Goal: Navigation & Orientation: Find specific page/section

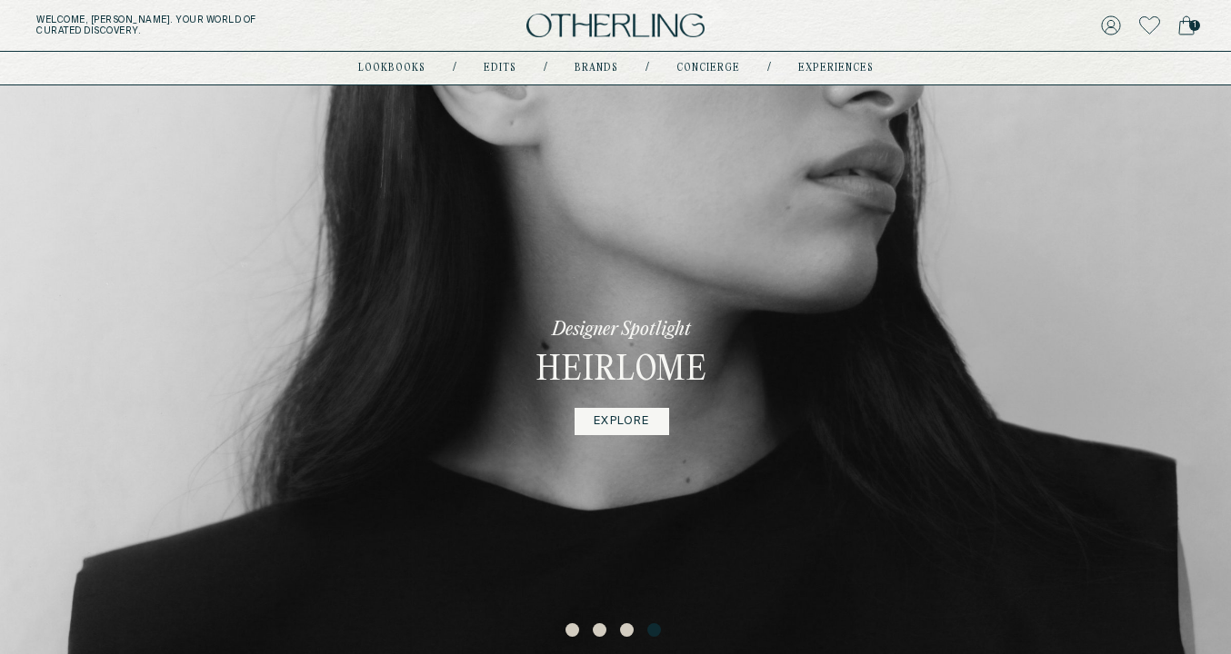
click at [571, 632] on button "1" at bounding box center [574, 632] width 18 height 18
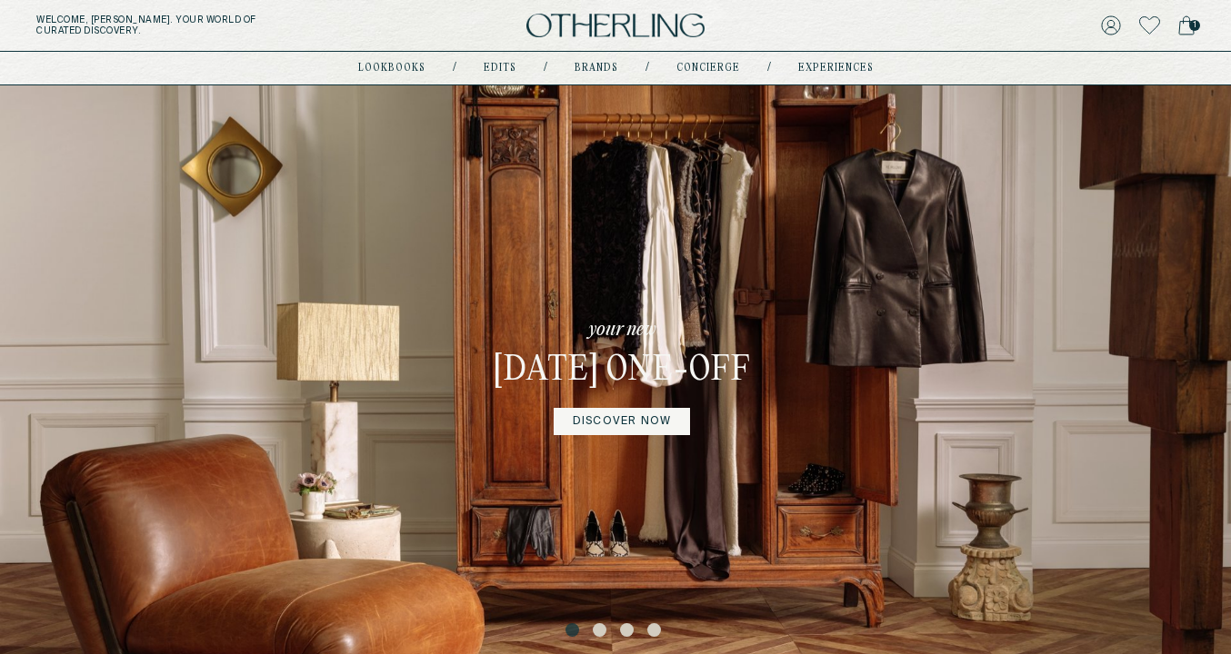
click at [593, 633] on button "2" at bounding box center [602, 632] width 18 height 18
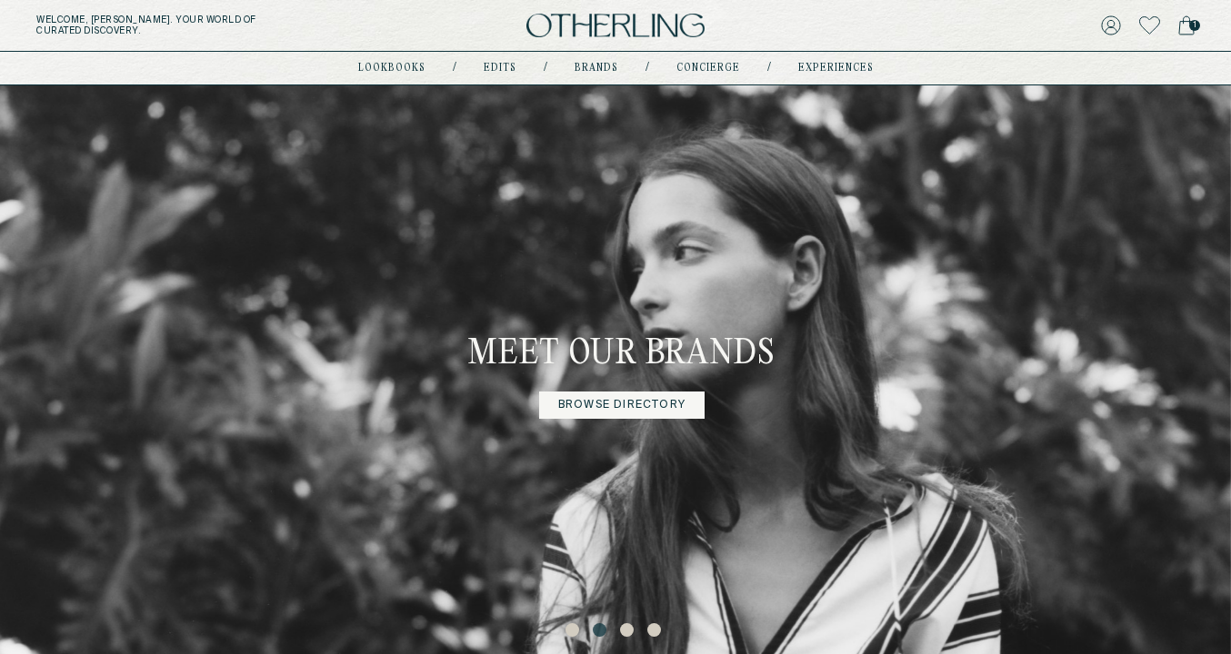
click at [626, 632] on button "3" at bounding box center [629, 632] width 18 height 18
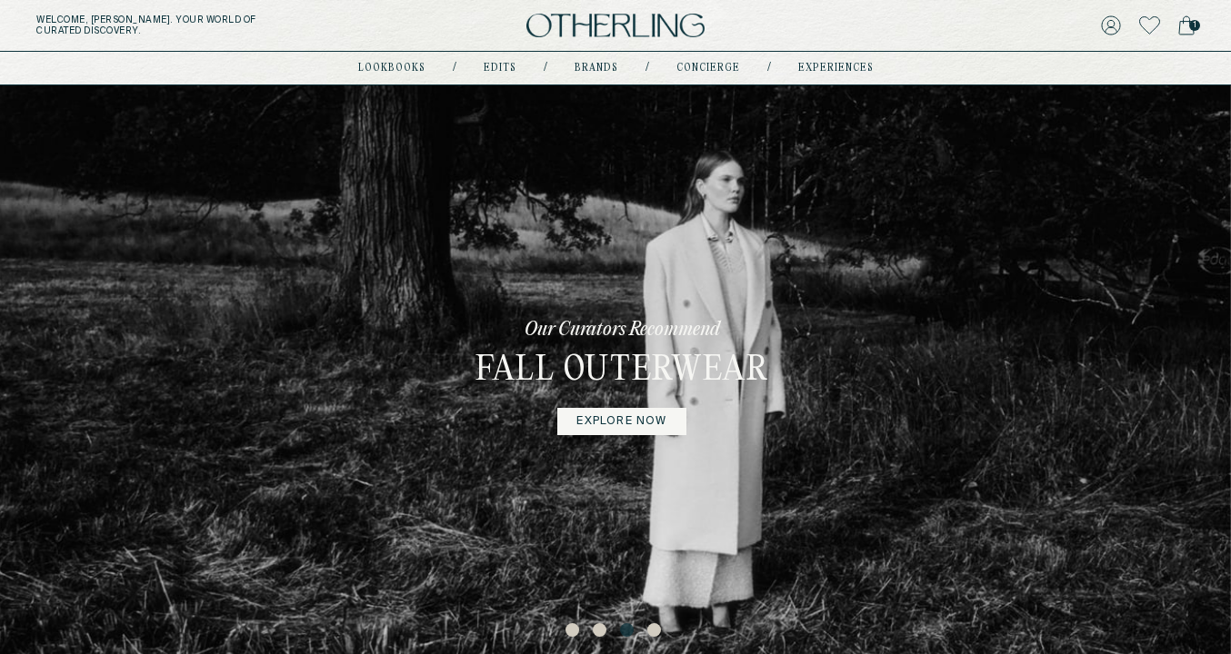
click at [656, 635] on button "4" at bounding box center [656, 632] width 18 height 18
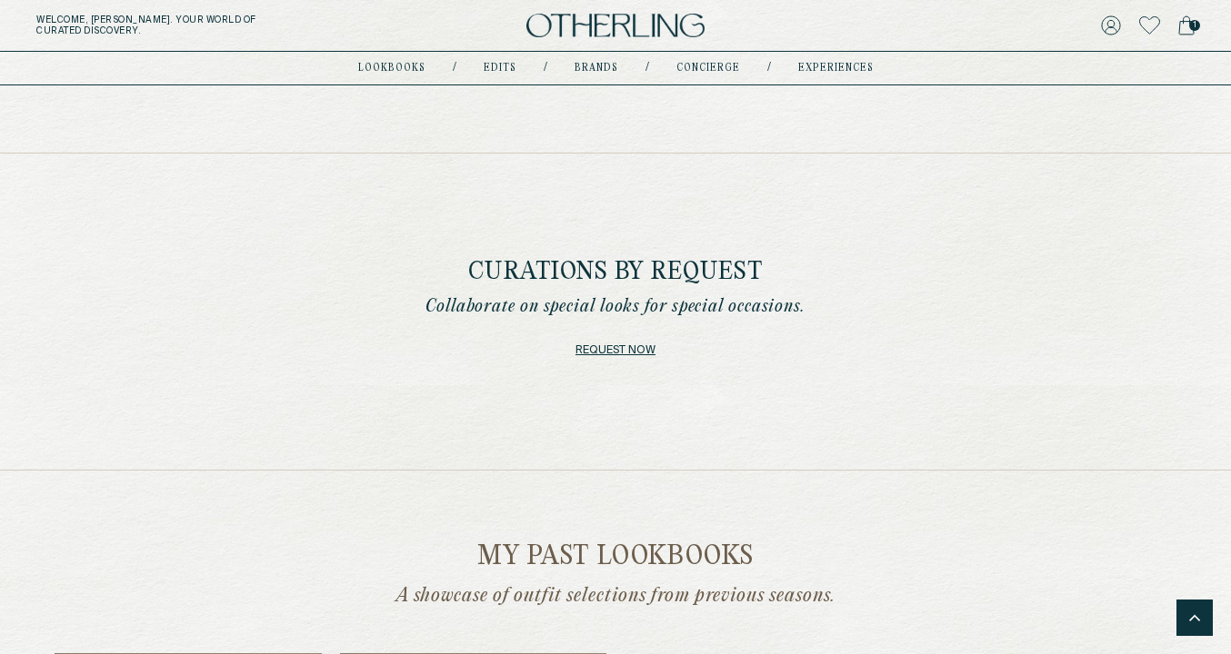
scroll to position [1748, 0]
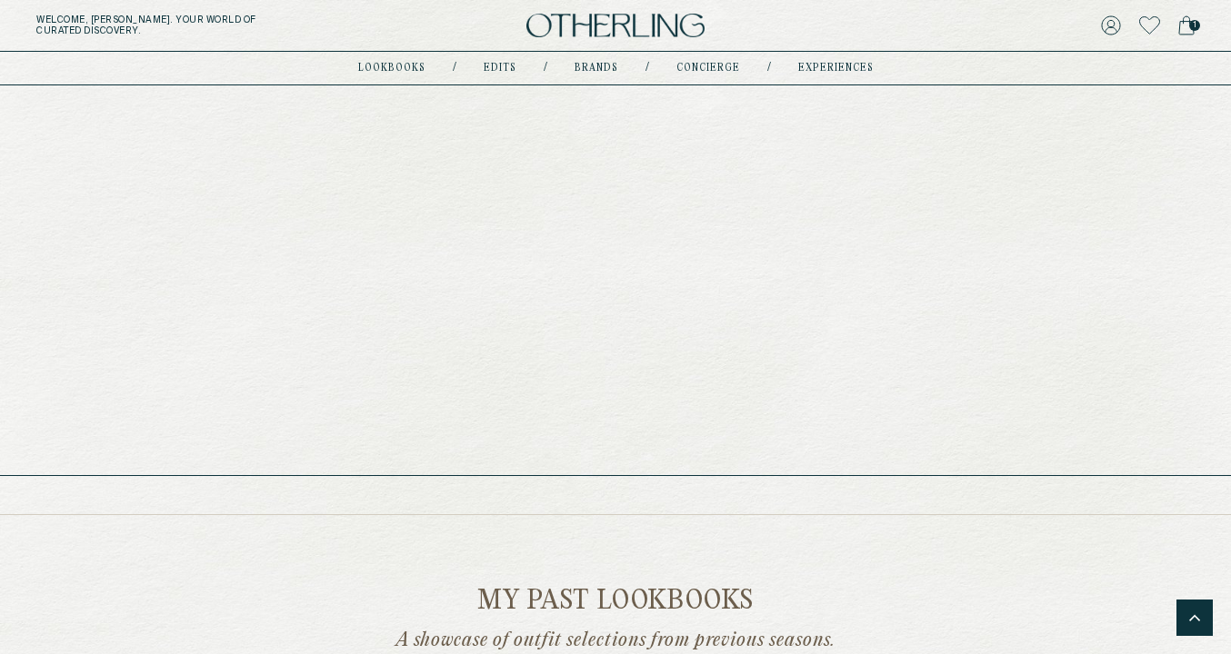
click at [400, 61] on nav "lookbooks / Edits / Brands / concierge / experiences" at bounding box center [615, 68] width 515 height 15
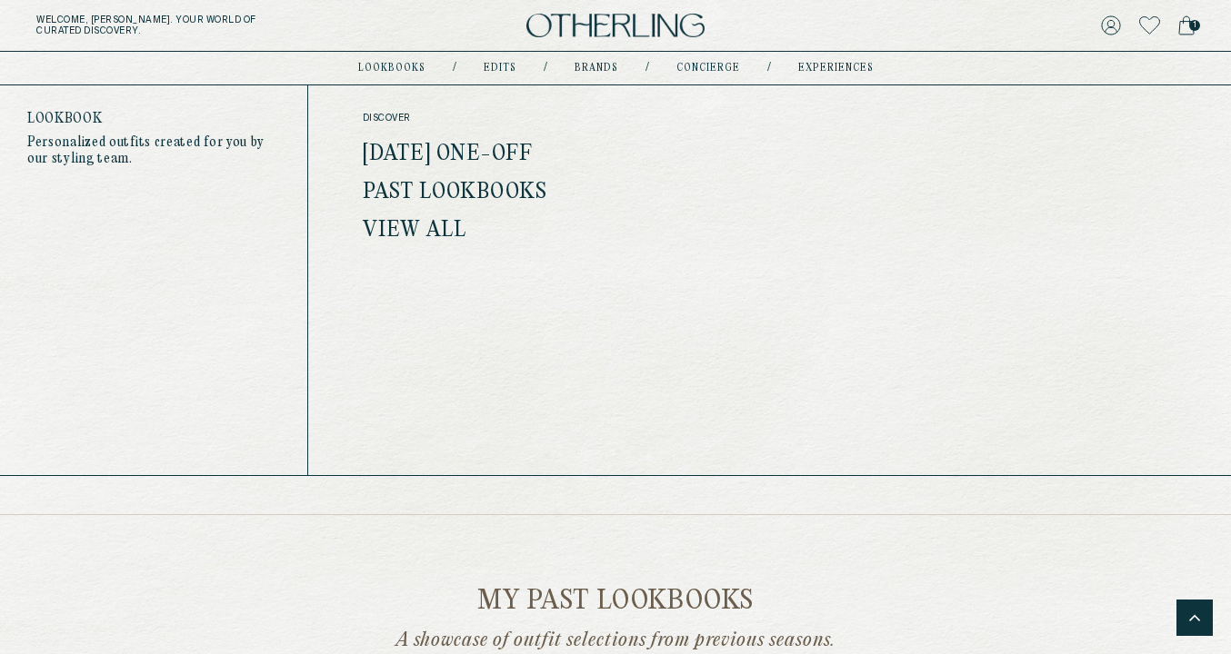
click at [399, 67] on link "lookbooks" at bounding box center [391, 68] width 67 height 9
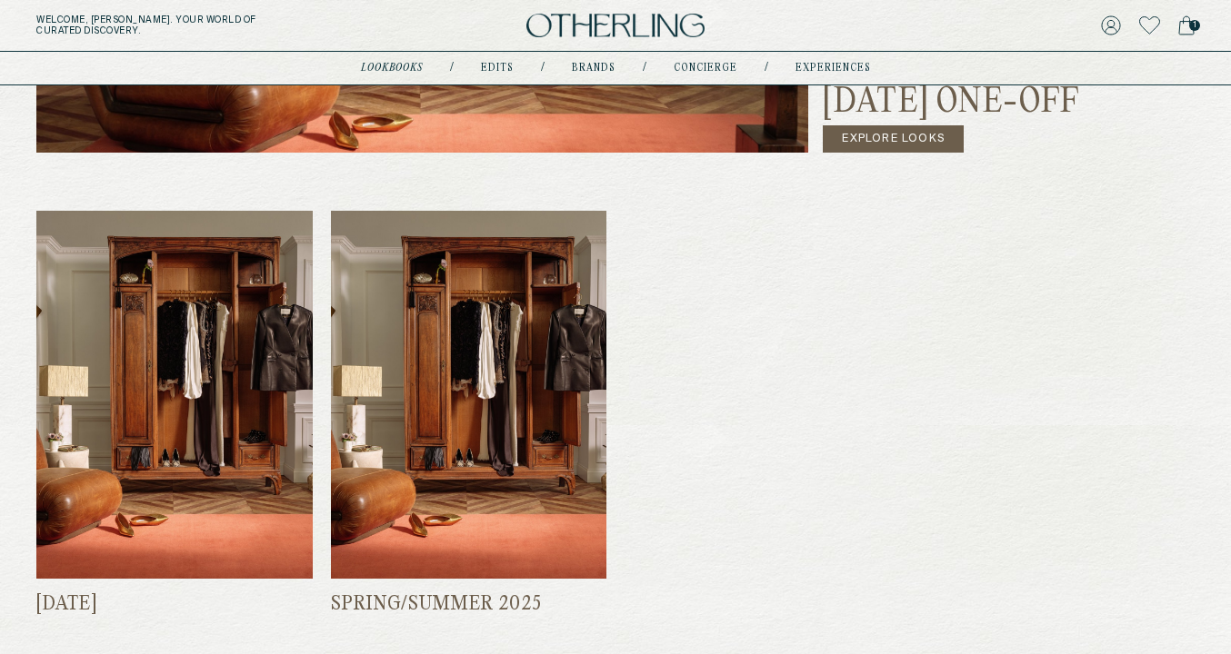
scroll to position [1215, 0]
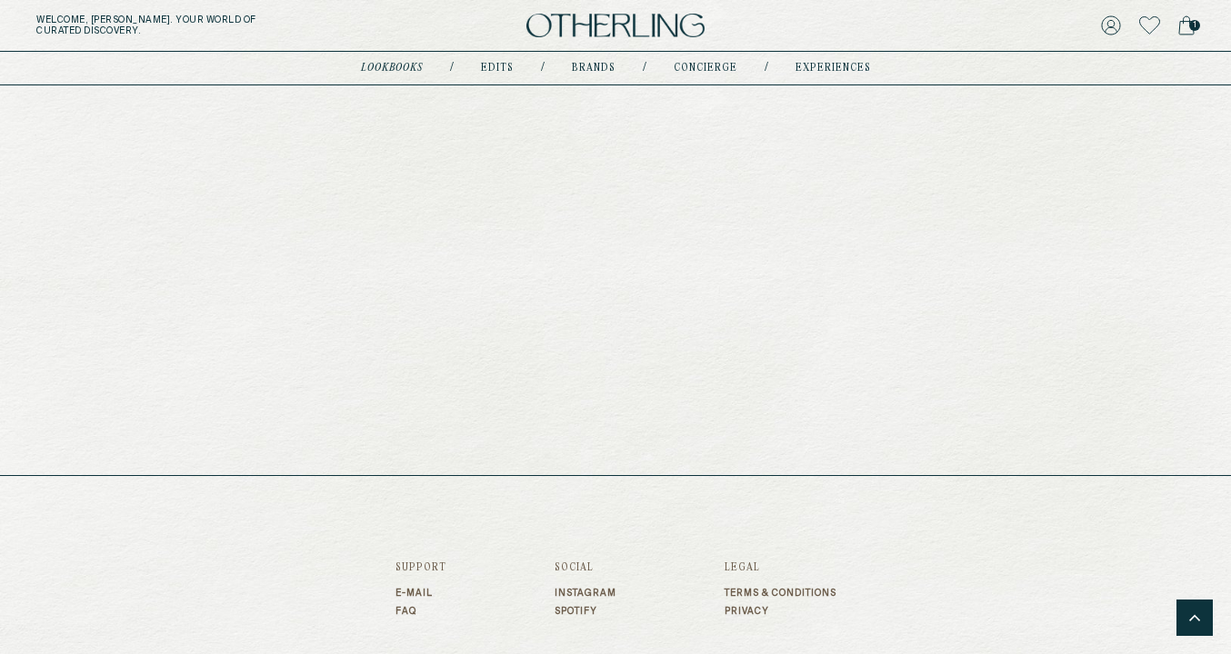
click at [509, 68] on link "Edits" at bounding box center [497, 68] width 33 height 9
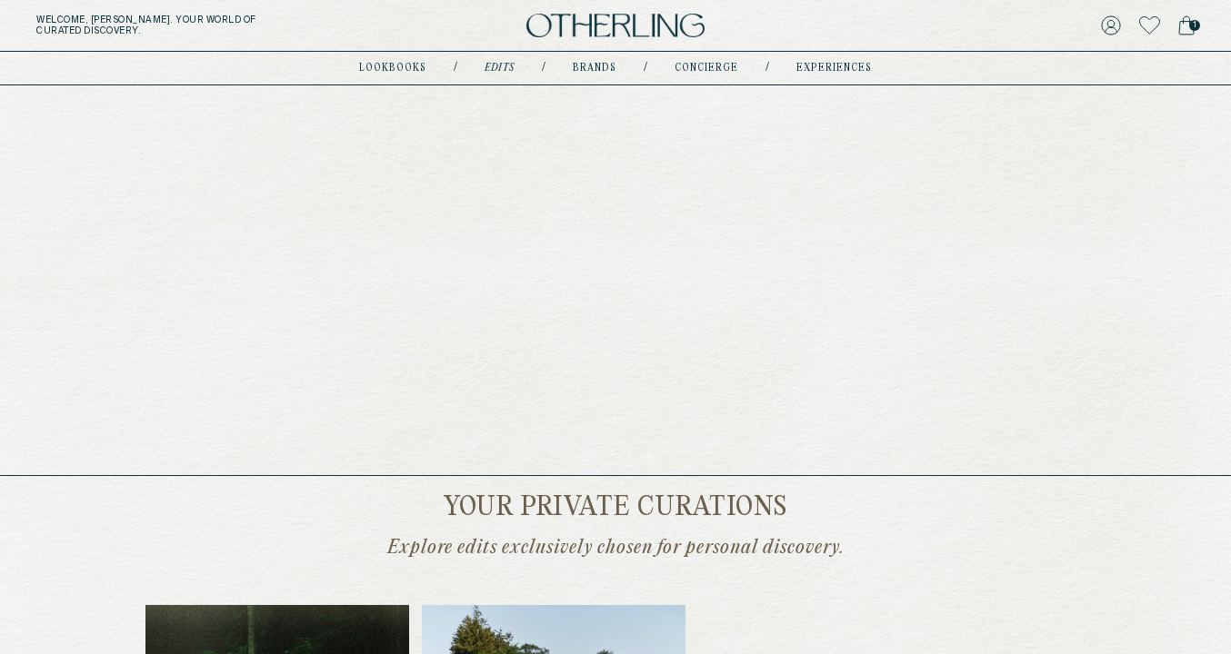
click at [598, 66] on link "Brands" at bounding box center [595, 68] width 44 height 9
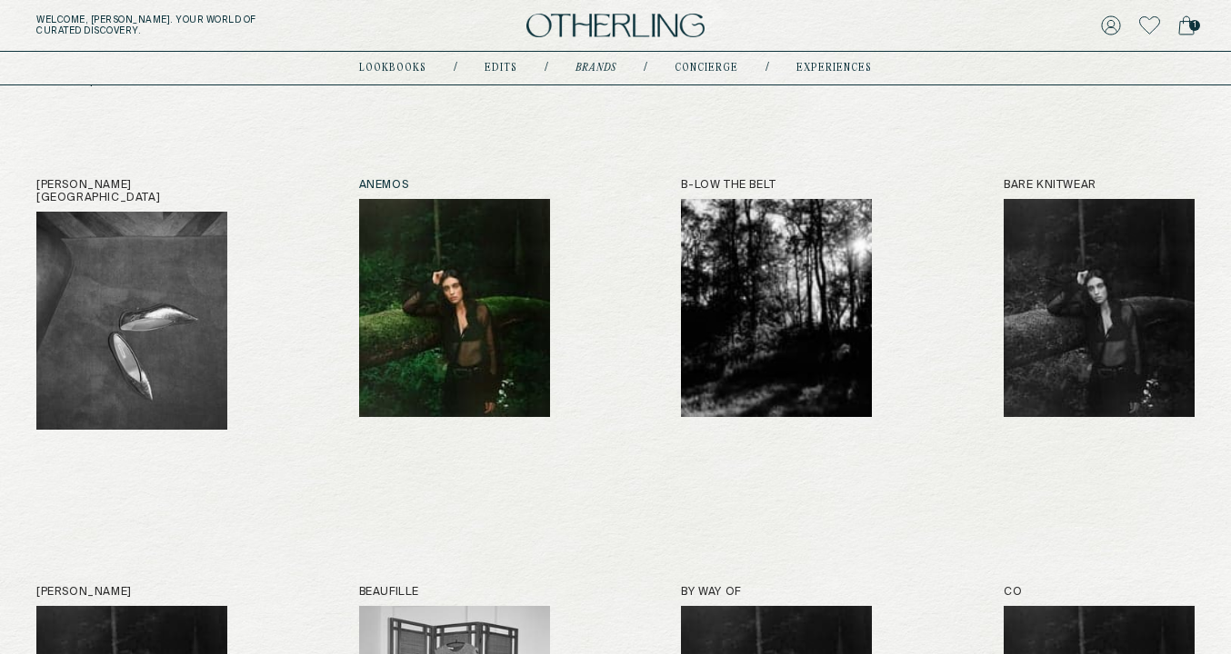
scroll to position [176, 0]
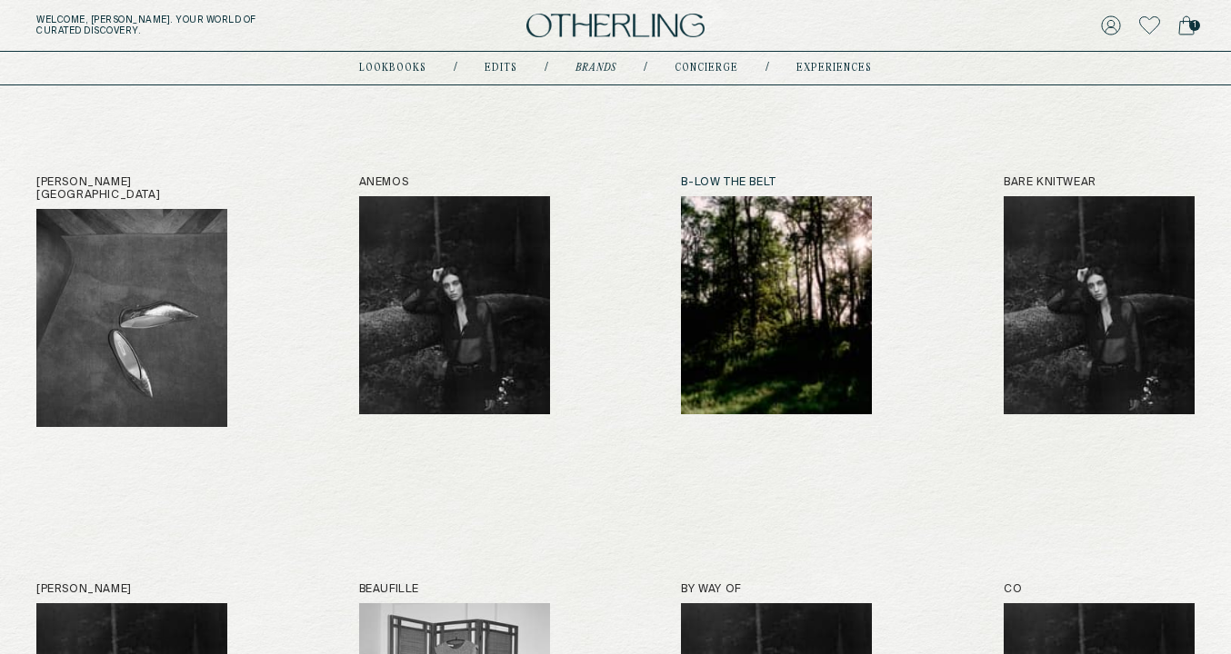
click at [761, 285] on img at bounding box center [776, 305] width 191 height 218
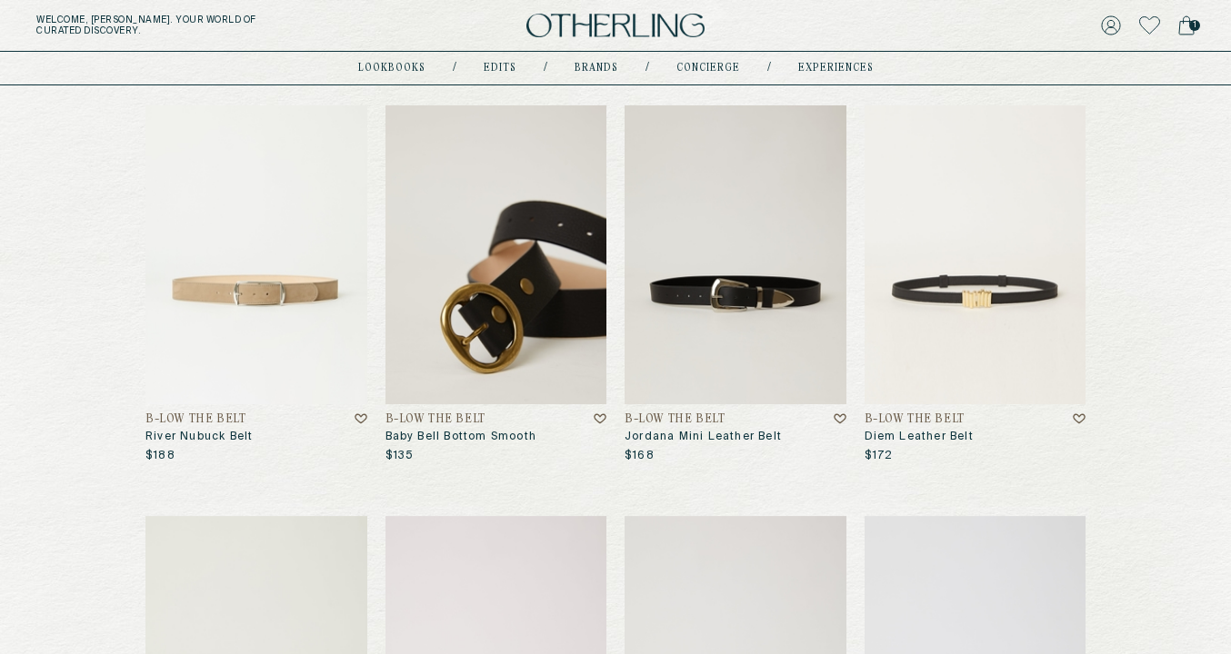
scroll to position [1488, 0]
